Goal: Information Seeking & Learning: Learn about a topic

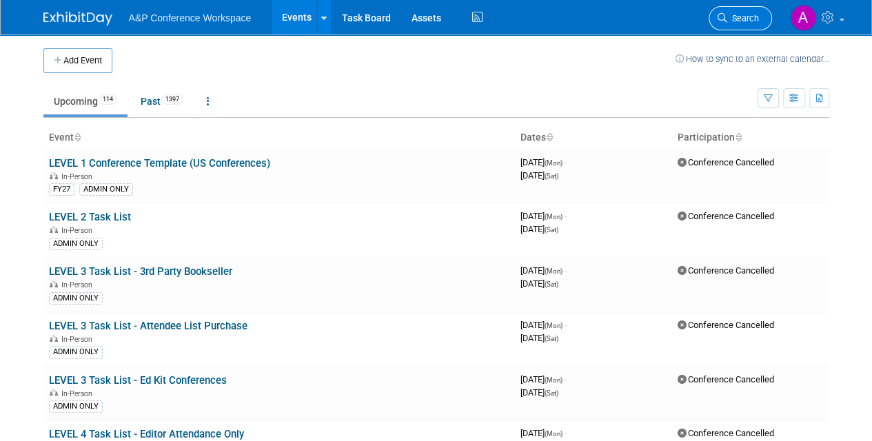
click at [739, 7] on li "Search" at bounding box center [740, 17] width 63 height 34
drag, startPoint x: 745, startPoint y: 14, endPoint x: 752, endPoint y: 25, distance: 12.4
click at [746, 15] on span "Search" at bounding box center [744, 18] width 32 height 10
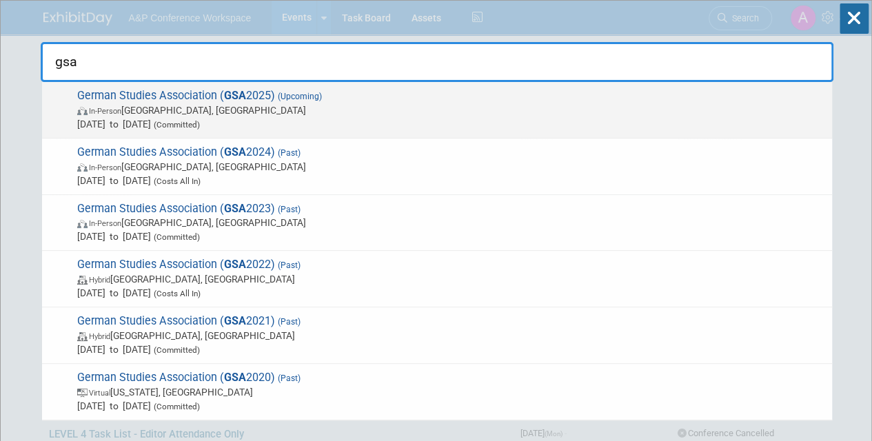
type input "gsa"
click at [359, 117] on span "Sep 25, 2025 to Sep 28, 2025 (Committed)" at bounding box center [451, 124] width 748 height 14
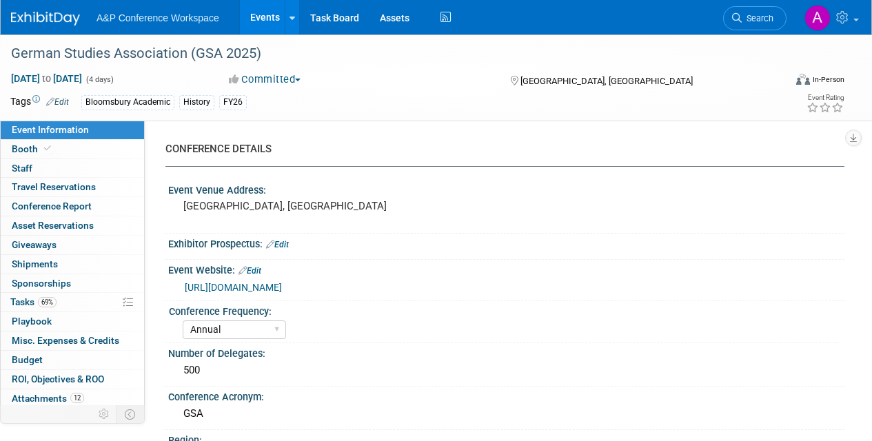
select select "Annual"
select select "Level 2"
select select "In-Person Booth"
select select "History"
select select "Bloomsbury Academic"
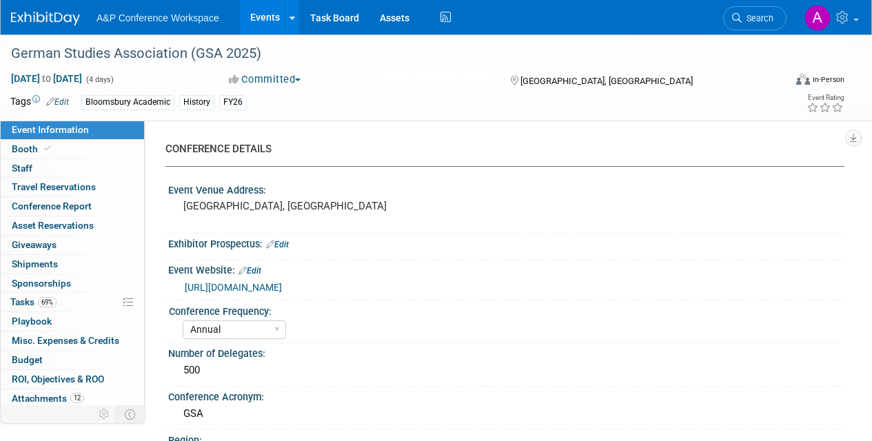
select select "[PERSON_NAME]"
select select "Brand/Subject Presence​"
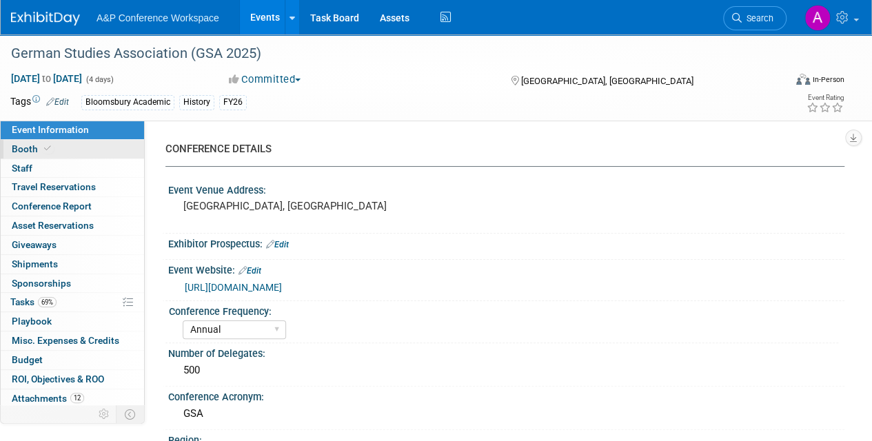
click at [12, 146] on span "Booth" at bounding box center [33, 148] width 42 height 11
select select "CUAP"
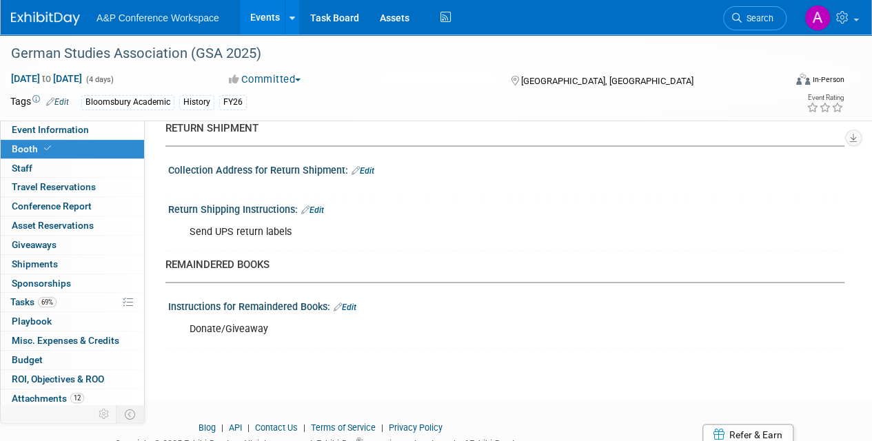
scroll to position [1224, 0]
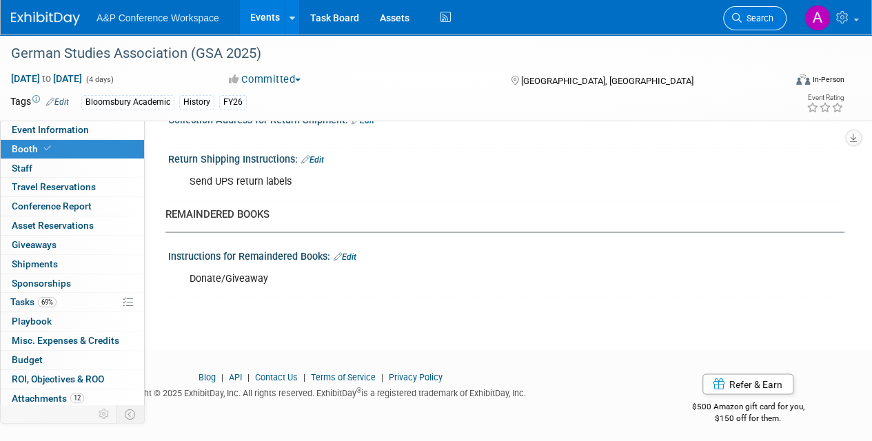
drag, startPoint x: 748, startPoint y: 30, endPoint x: 755, endPoint y: 25, distance: 8.4
click at [751, 26] on li "Search" at bounding box center [754, 17] width 63 height 34
drag, startPoint x: 755, startPoint y: 25, endPoint x: 731, endPoint y: 56, distance: 39.3
click at [715, 78] on div "Virtual In-Person Hybrid <img src="https://www.exhibitday.com/Images/Format-Vir…" at bounding box center [783, 82] width 143 height 21
click at [754, 18] on span "Search" at bounding box center [758, 18] width 32 height 10
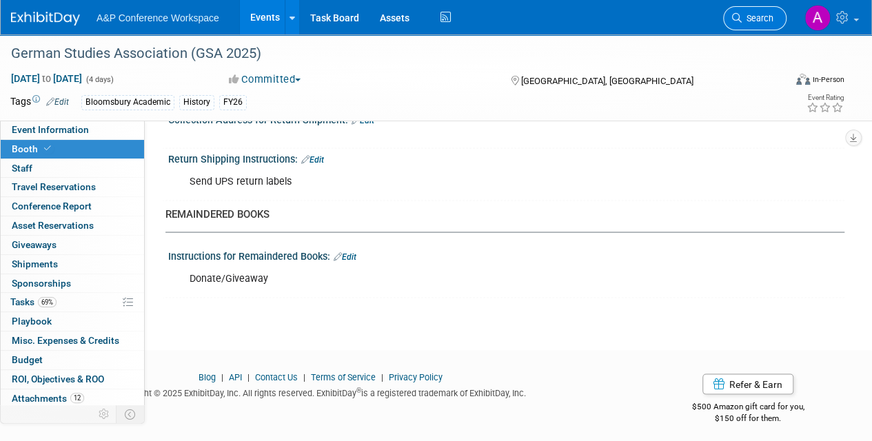
scroll to position [0, 0]
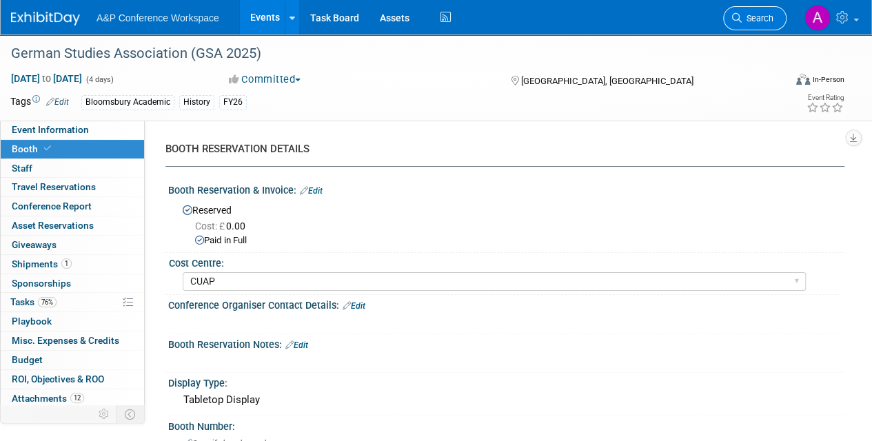
click at [753, 25] on link "Search" at bounding box center [754, 18] width 63 height 24
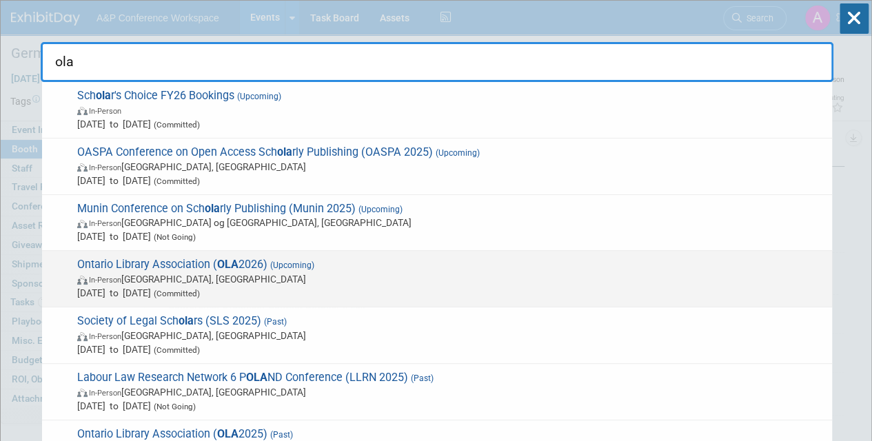
type input "ola"
click at [288, 286] on span "Jan 28, 2026 to Jan 31, 2026 (Committed)" at bounding box center [451, 293] width 748 height 14
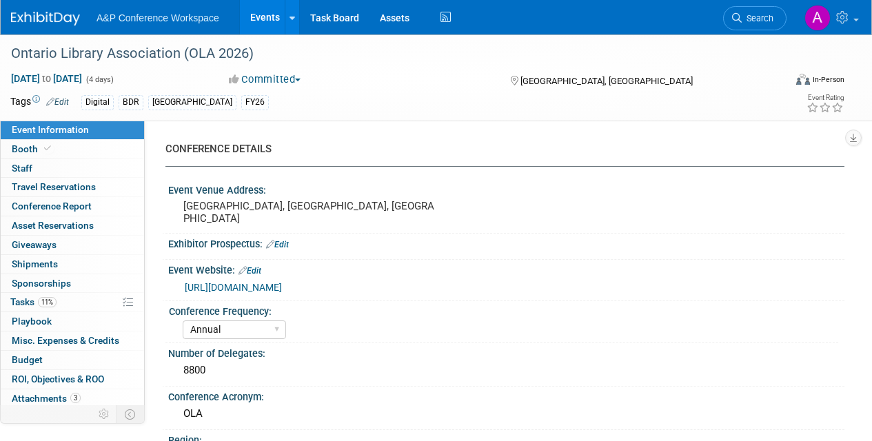
select select "Annual"
select select "Level 2"
select select "In-Person Booth"
select select "Libraries"
select select "Bloomsbury Digital Resources"
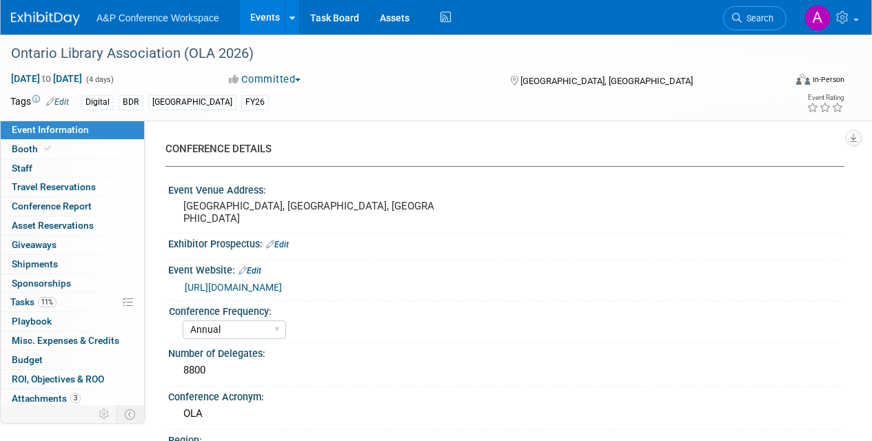
select select "[PERSON_NAME]"
select select "BDR Product Awareness and Trial Generation​"
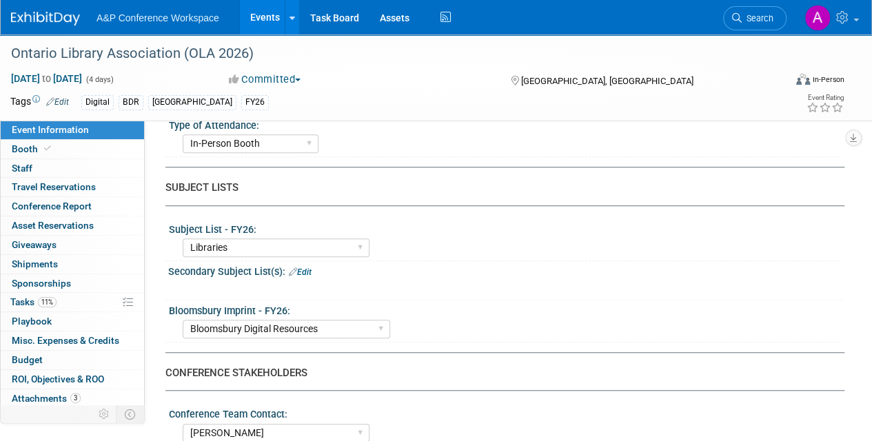
scroll to position [276, 0]
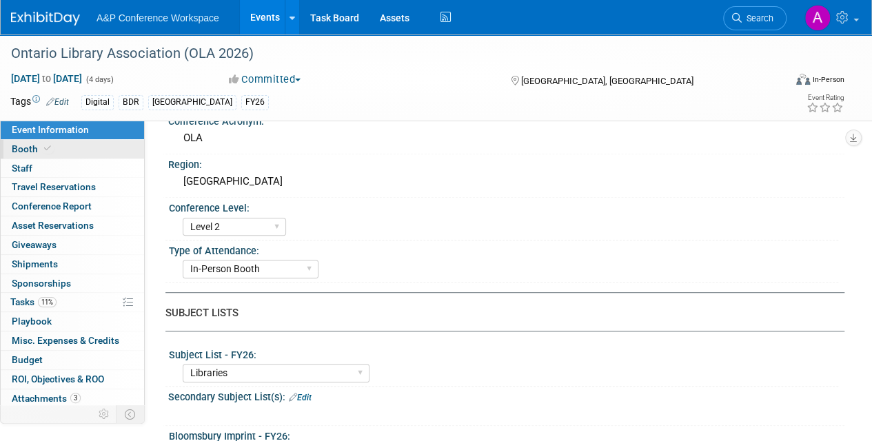
click at [15, 146] on span "Booth" at bounding box center [33, 148] width 42 height 11
select select "DIGI"
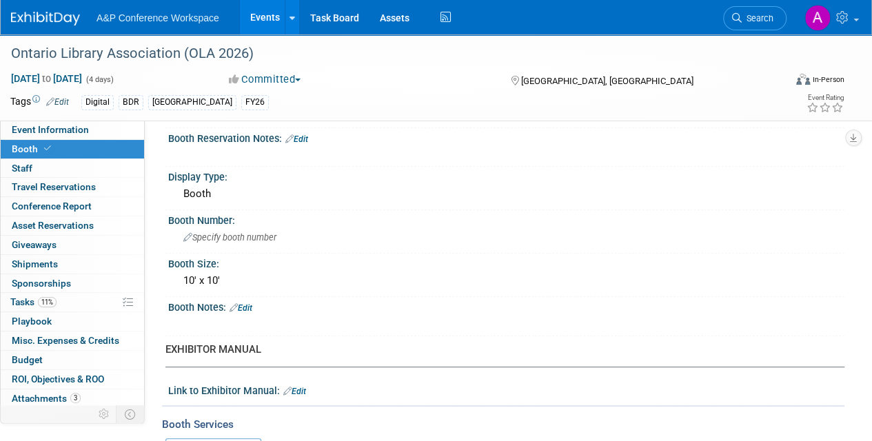
scroll to position [0, 0]
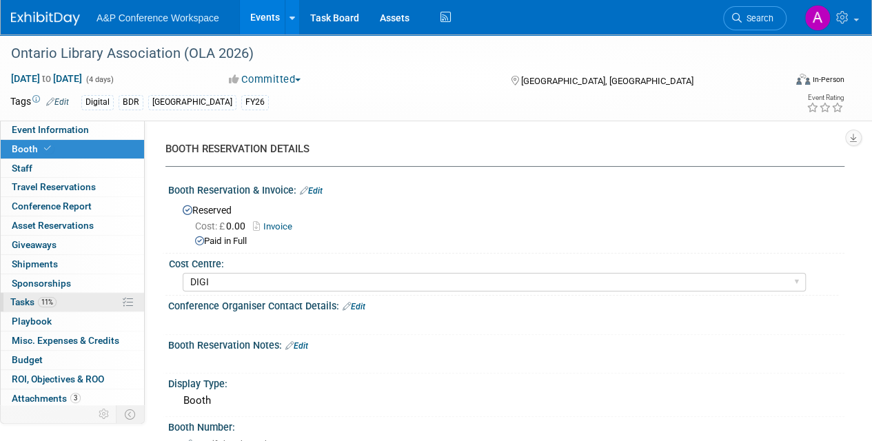
click at [32, 303] on span "Tasks 11%" at bounding box center [33, 302] width 46 height 11
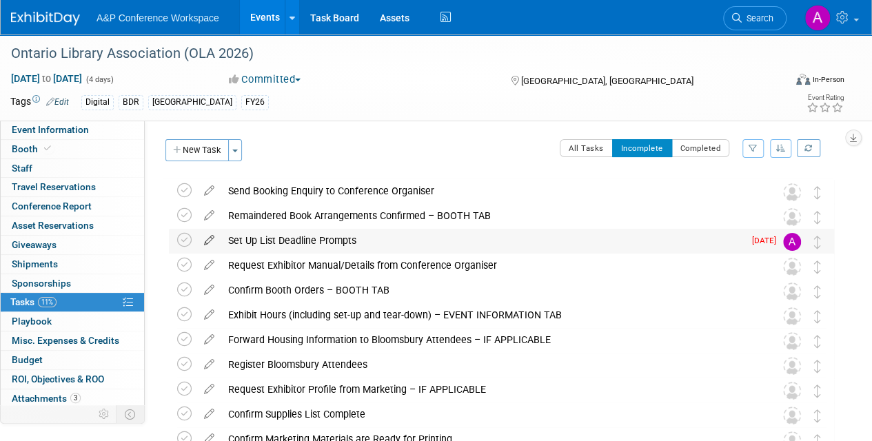
click at [212, 238] on icon at bounding box center [209, 237] width 24 height 17
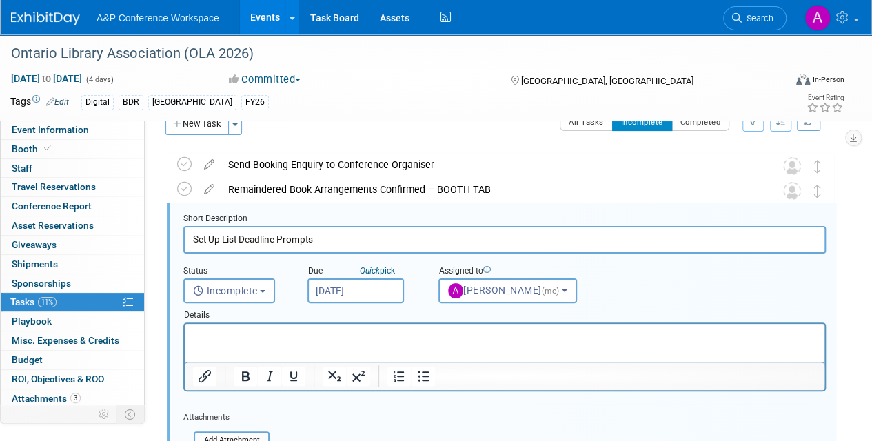
click at [393, 290] on input "Sep 17, 2025" at bounding box center [356, 291] width 97 height 25
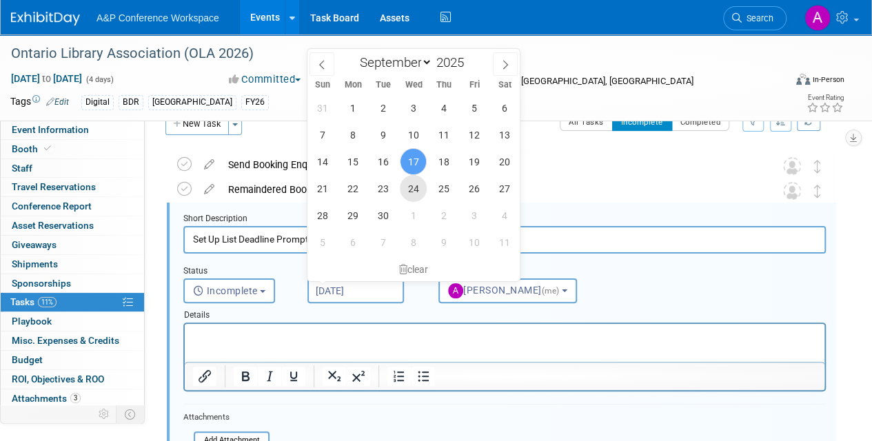
click at [420, 190] on span "24" at bounding box center [413, 188] width 27 height 27
type input "Sep 24, 2025"
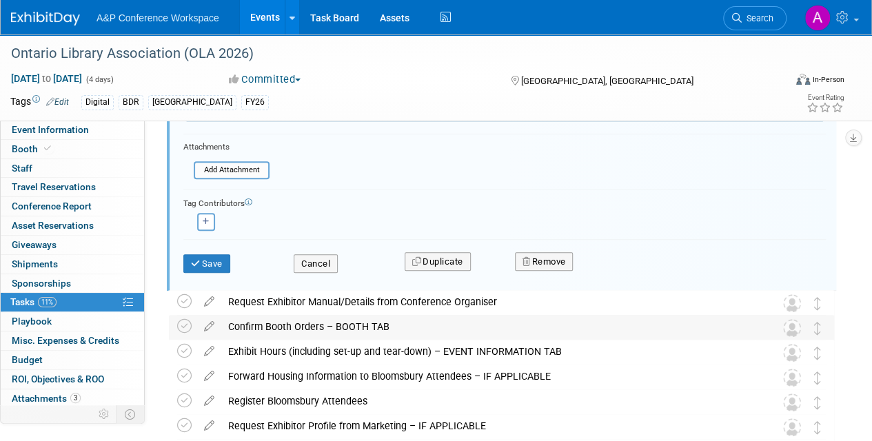
scroll to position [302, 0]
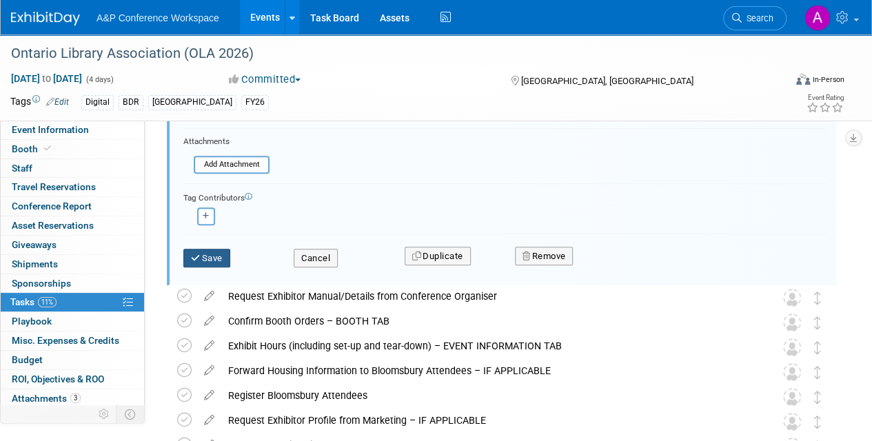
click at [209, 252] on button "Save" at bounding box center [206, 258] width 47 height 19
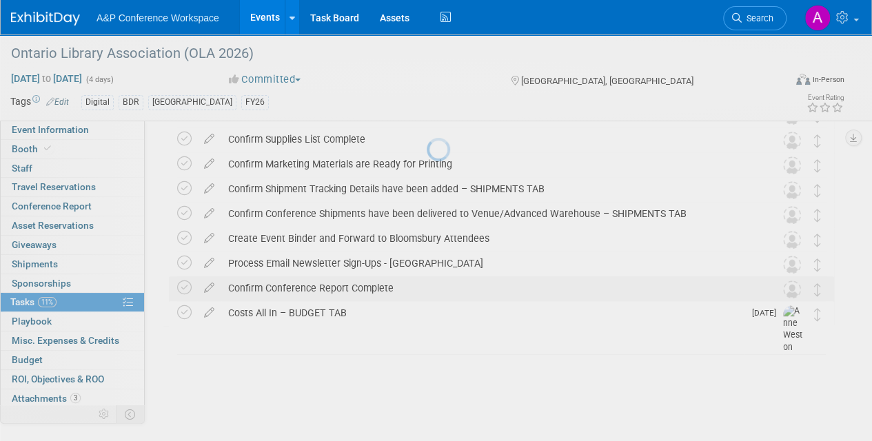
scroll to position [243, 0]
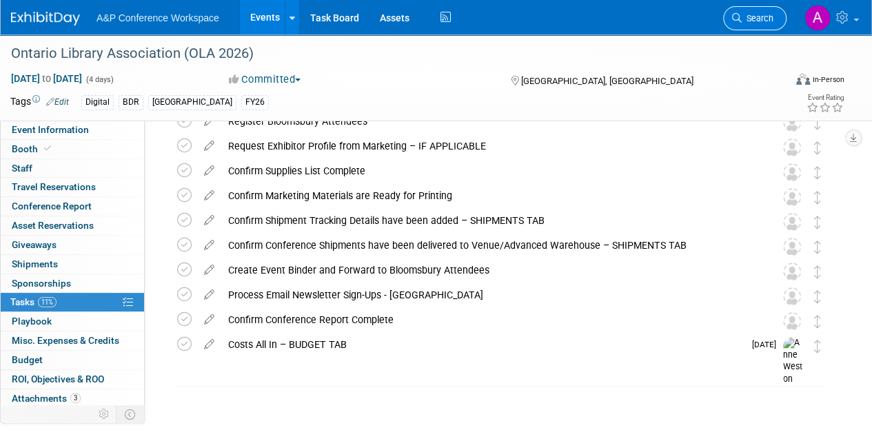
click at [746, 17] on span "Search" at bounding box center [758, 18] width 32 height 10
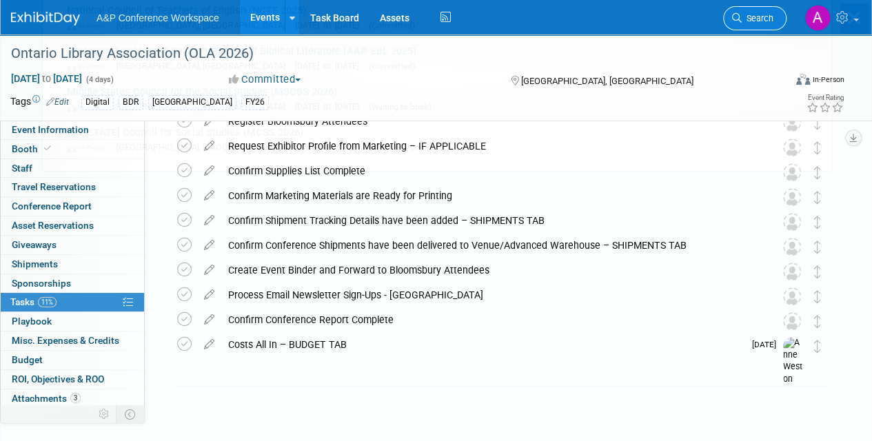
scroll to position [0, 0]
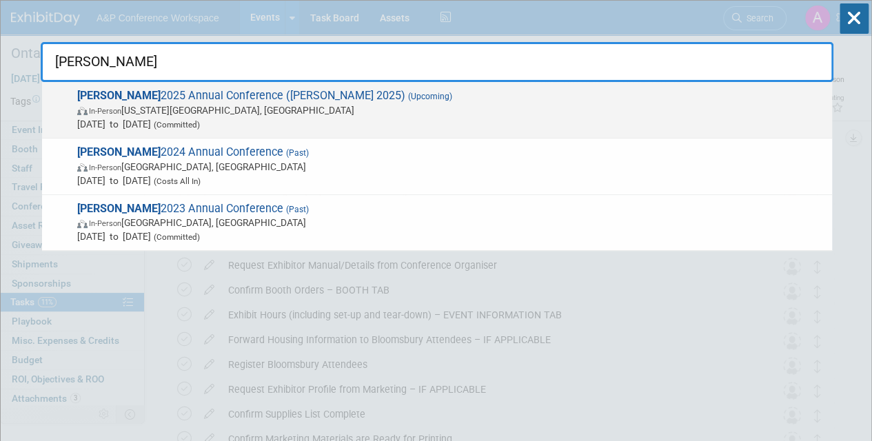
type input "alise"
click at [348, 101] on span "ALISE 2025 Annual Conference (ALISE 2025) (Upcoming) In-Person Kansas City, MO …" at bounding box center [449, 110] width 752 height 42
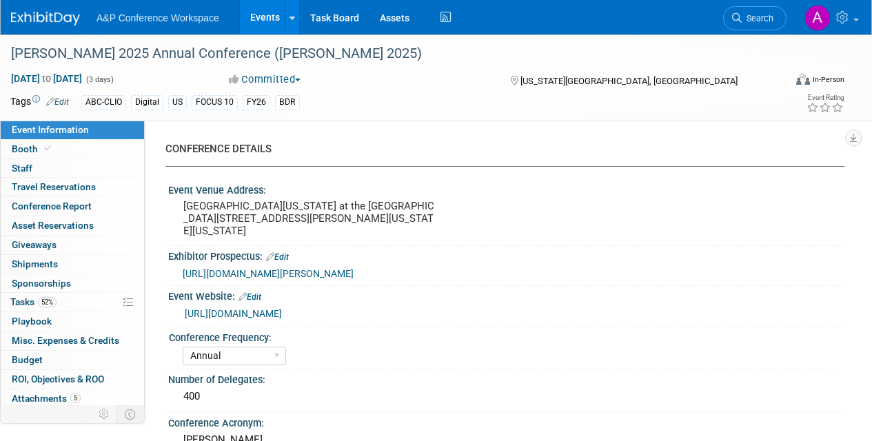
select select "Annual"
select select "Level 2"
select select "In-Person Booth"
select select "Library & Information Science"
select select "Bloomsbury Libraries Unlimited"
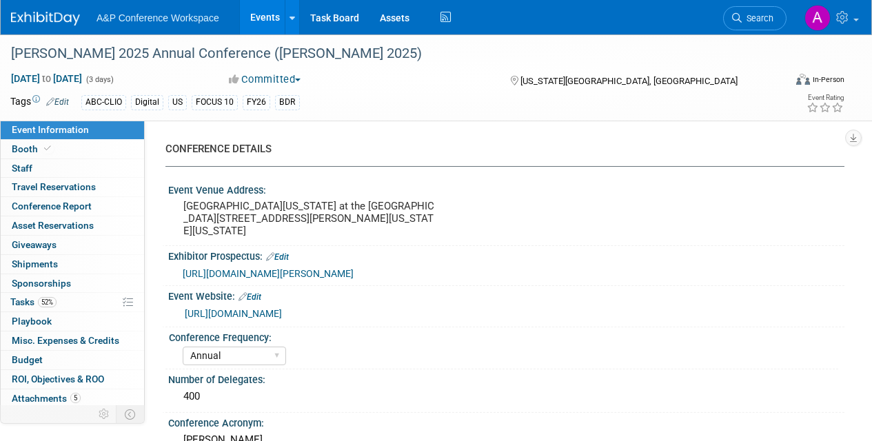
select select "[PERSON_NAME]"
select select "Brand/Subject Presence​"
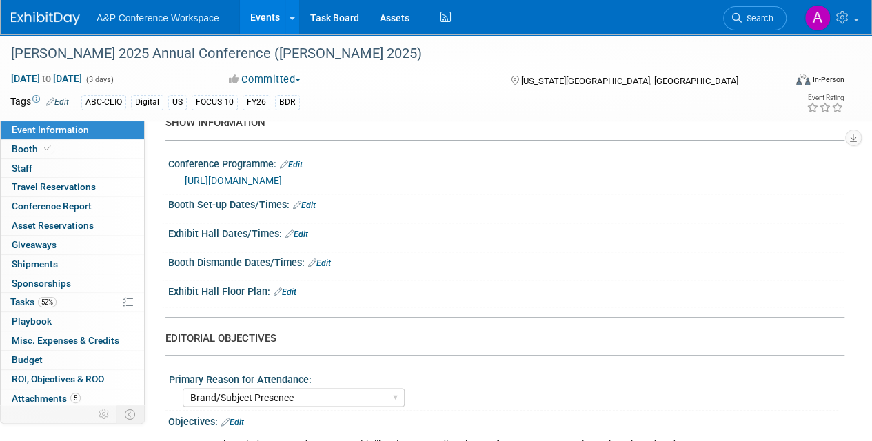
scroll to position [1241, 0]
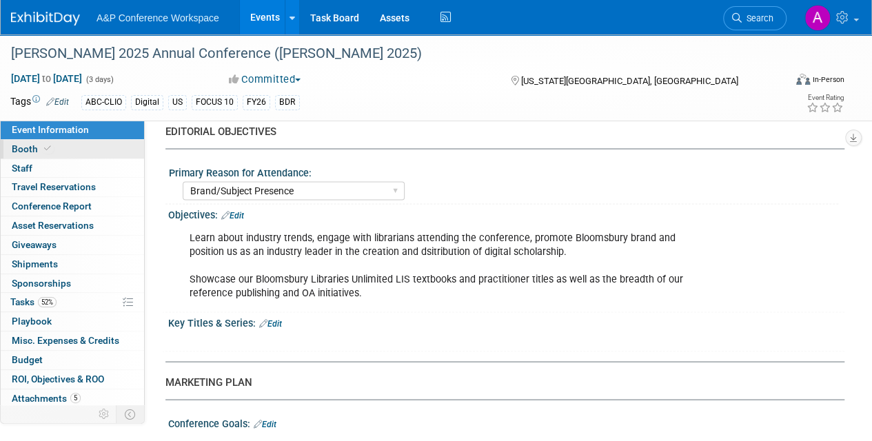
click at [26, 148] on span "Booth" at bounding box center [33, 148] width 42 height 11
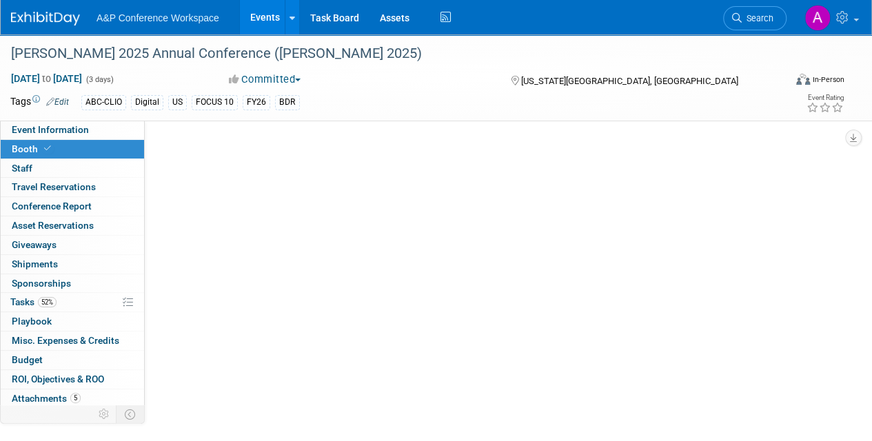
scroll to position [0, 0]
select select "CLLU - Libraries Unlimited"
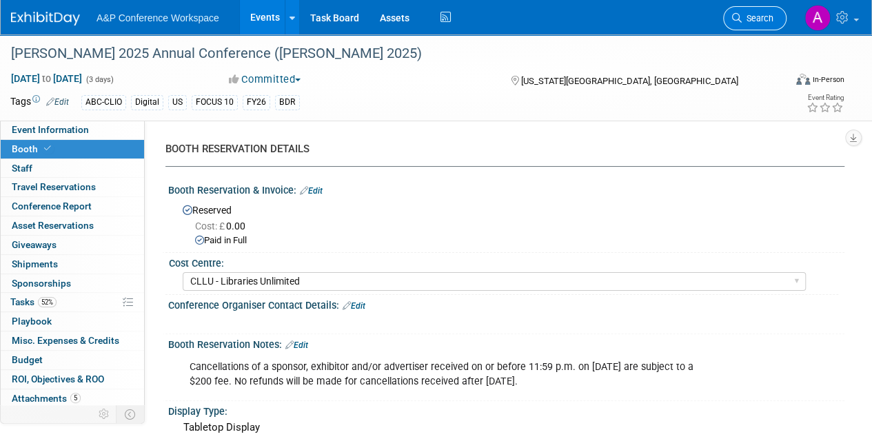
click at [755, 17] on span "Search" at bounding box center [758, 18] width 32 height 10
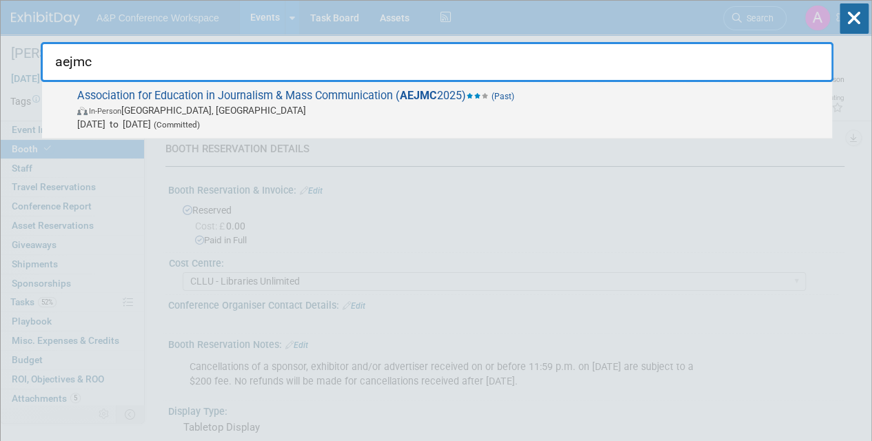
type input "aejmc"
click at [525, 103] on span "In-Person San Francisco, CA" at bounding box center [451, 110] width 748 height 14
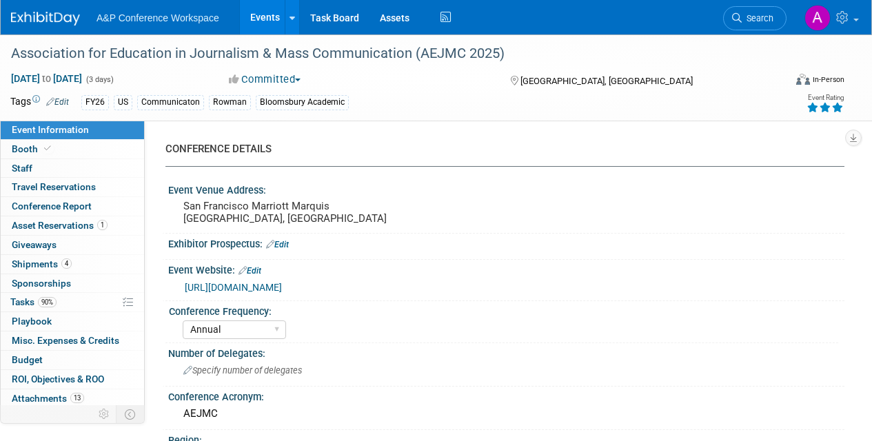
select select "Annual"
select select "Level 2"
select select "In-Person Booth"
select select "Communication"
select select "Bloomsbury Academic"
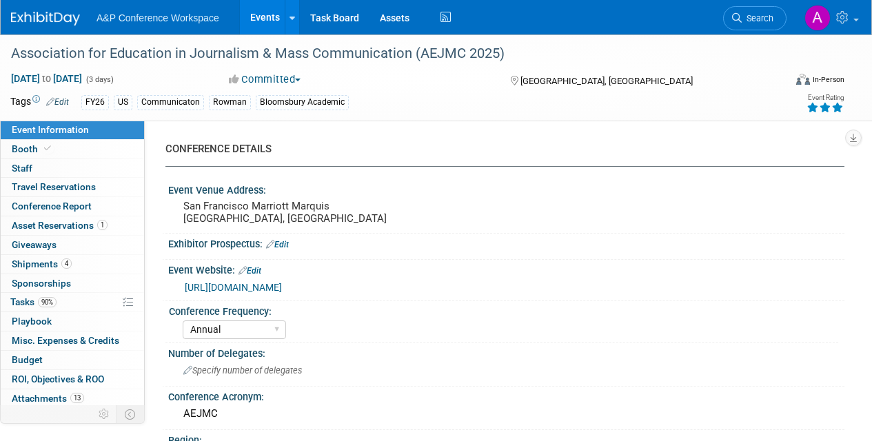
select select "[PERSON_NAME]"
select select "Networking/Commissioning"
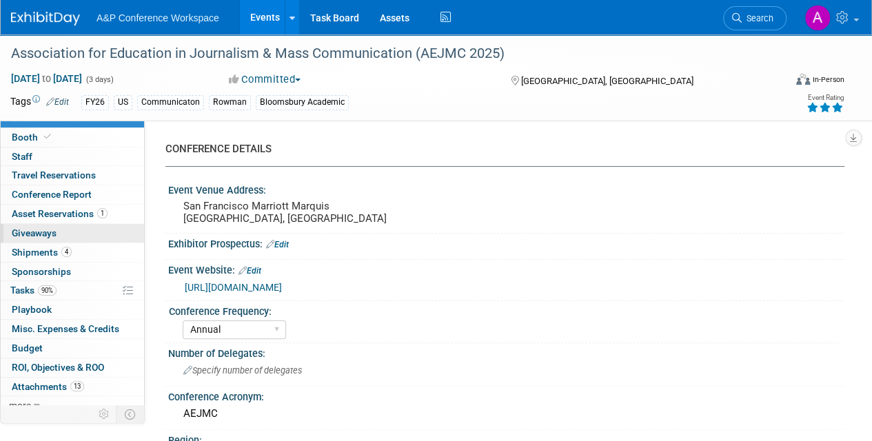
scroll to position [18, 0]
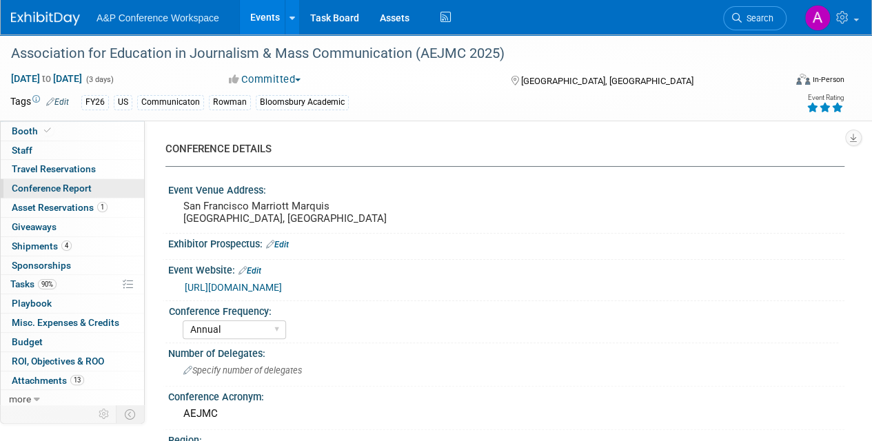
click at [52, 183] on span "Conference Report" at bounding box center [52, 188] width 80 height 11
select select "NO"
select select "YES"
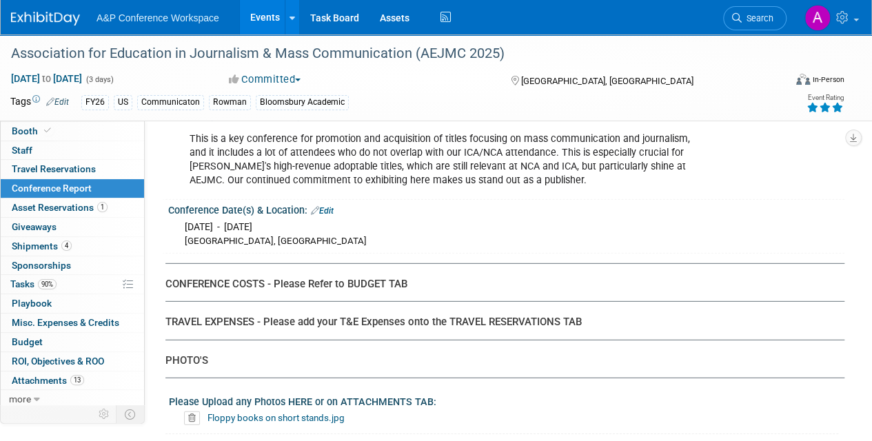
scroll to position [4552, 0]
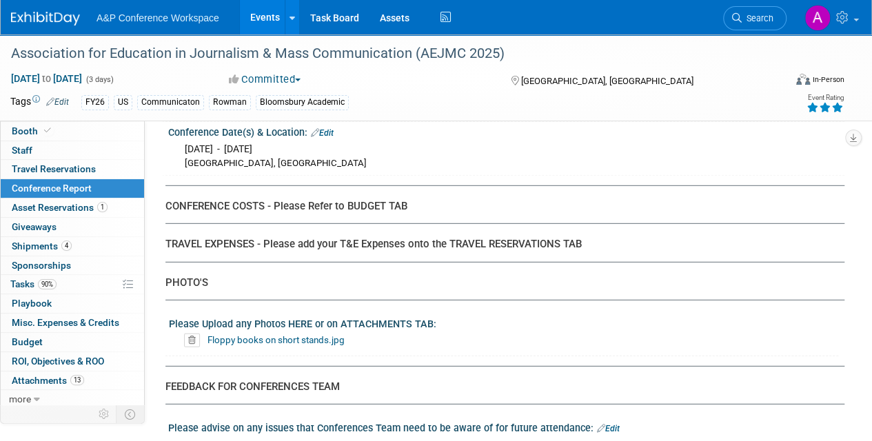
click at [255, 335] on link "Floppy books on short stands.jpg" at bounding box center [276, 340] width 137 height 11
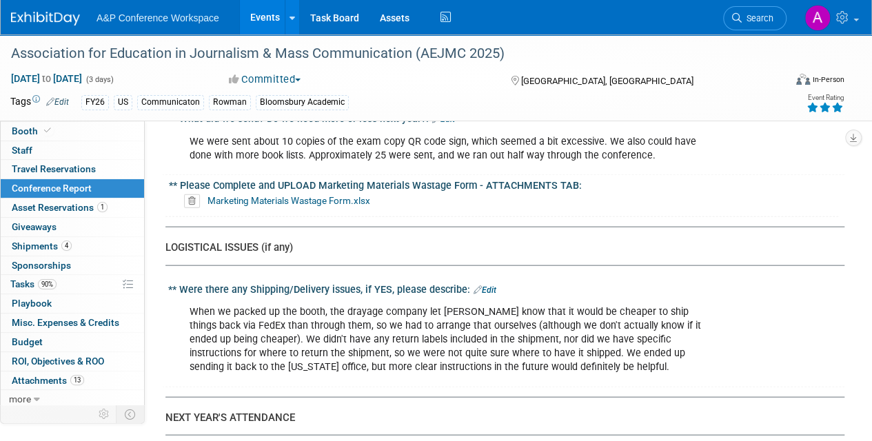
scroll to position [3942, 0]
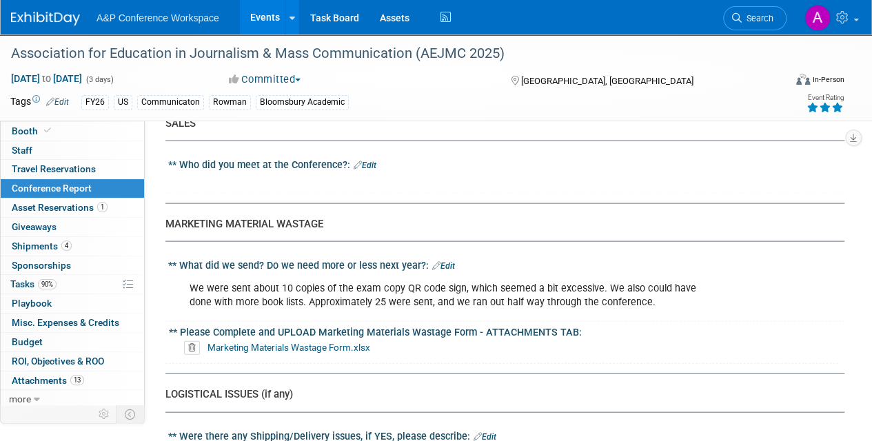
click at [335, 342] on link "Marketing Materials Wastage Form.xlsx" at bounding box center [289, 347] width 163 height 11
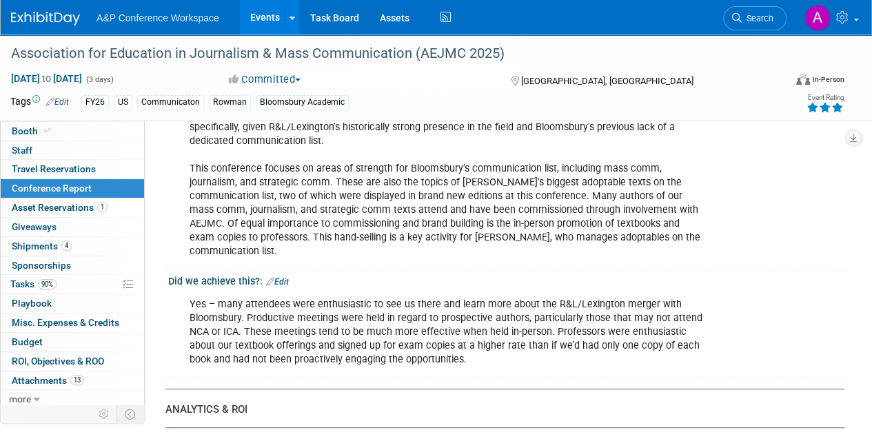
scroll to position [0, 0]
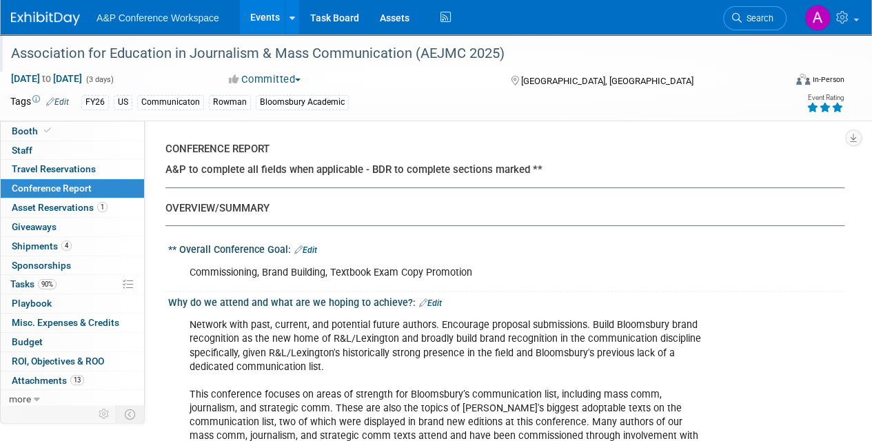
drag, startPoint x: 15, startPoint y: 54, endPoint x: 559, endPoint y: 41, distance: 544.3
click at [559, 41] on div "Association for Education in Journalism & Mass Communication (AEJMC 2025)" at bounding box center [390, 53] width 768 height 25
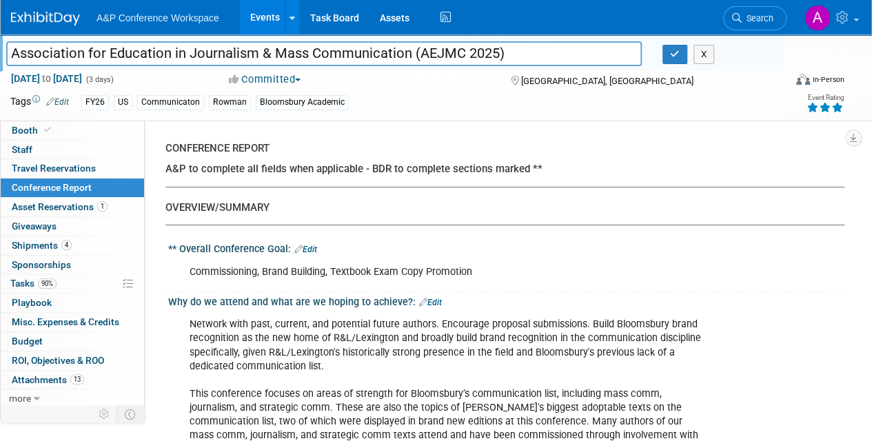
click at [705, 279] on div "Commissioning, Brand Building, Textbook Exam Copy Promotion" at bounding box center [445, 273] width 531 height 28
click at [670, 50] on icon "button" at bounding box center [675, 54] width 10 height 9
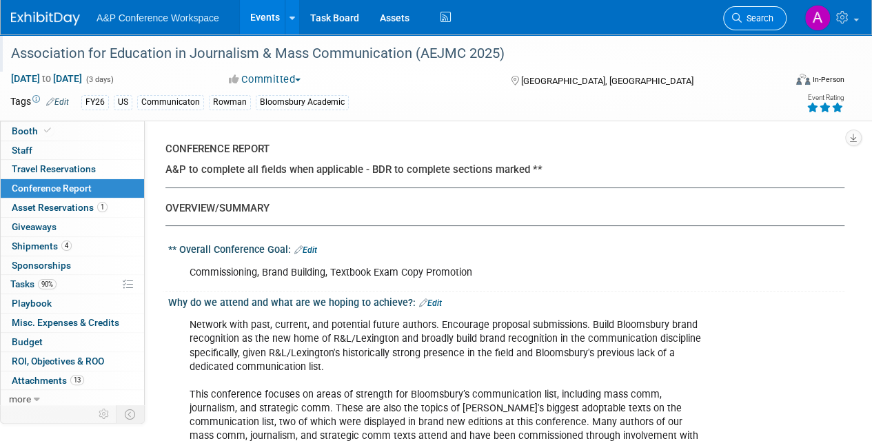
click at [761, 18] on span "Search" at bounding box center [758, 18] width 32 height 10
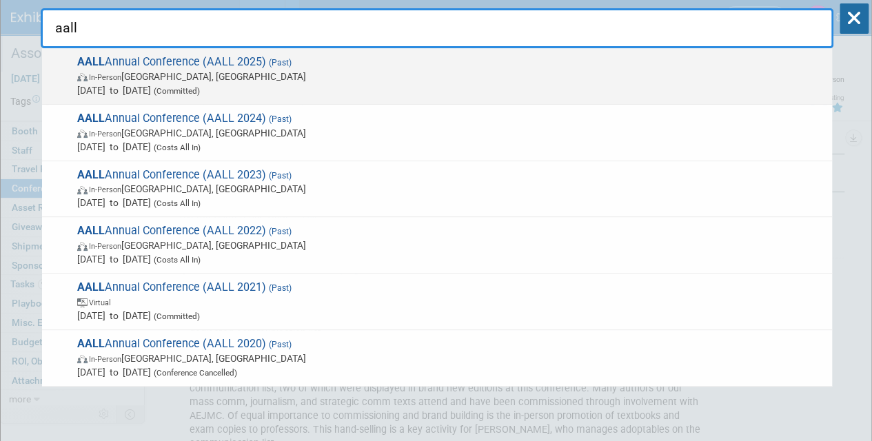
scroll to position [0, 0]
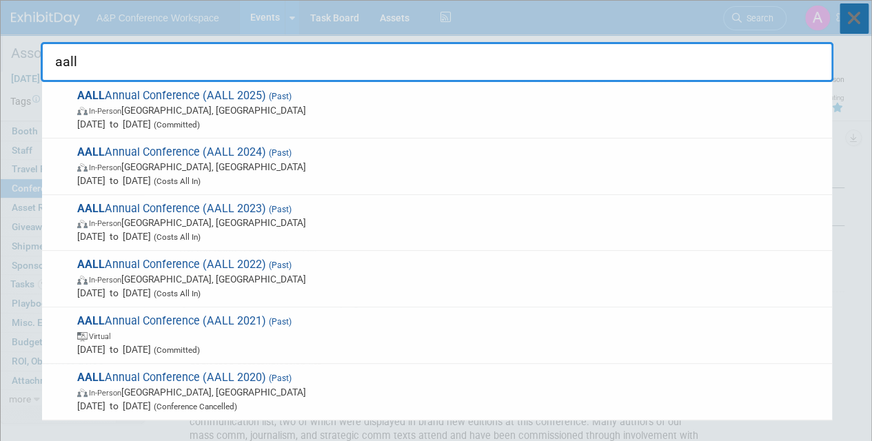
type input "aall"
drag, startPoint x: 855, startPoint y: 19, endPoint x: 810, endPoint y: 155, distance: 143.3
click at [856, 19] on icon at bounding box center [854, 18] width 29 height 30
